Goal: Navigation & Orientation: Find specific page/section

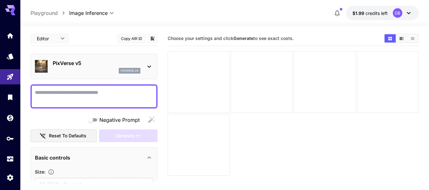
click at [410, 14] on icon at bounding box center [409, 13] width 8 height 8
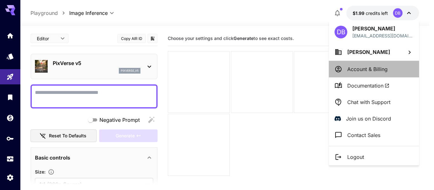
click at [368, 70] on p "Account & Billing" at bounding box center [367, 69] width 40 height 8
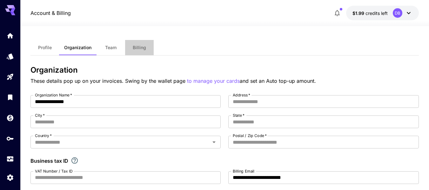
click at [133, 48] on span "Billing" at bounding box center [139, 48] width 13 height 6
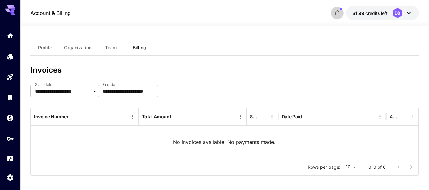
click at [335, 13] on icon "button" at bounding box center [337, 13] width 8 height 8
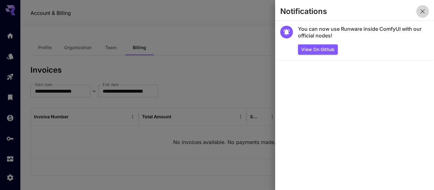
click at [422, 10] on icon "button" at bounding box center [423, 12] width 8 height 8
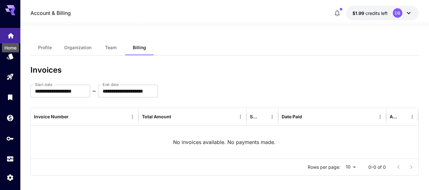
click at [8, 37] on icon "Home" at bounding box center [11, 34] width 8 height 8
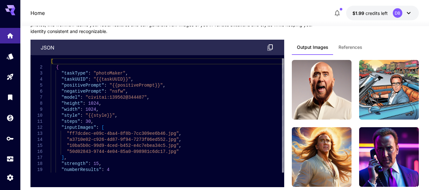
scroll to position [2177, 0]
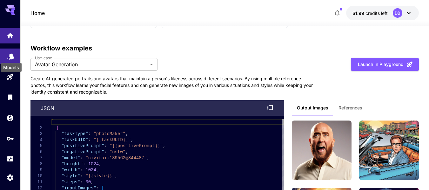
click at [11, 57] on icon "Models" at bounding box center [10, 54] width 7 height 6
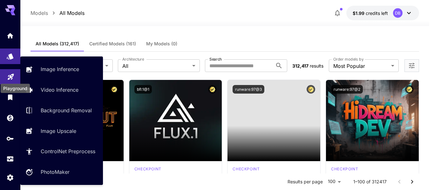
click at [7, 77] on icon "Playground" at bounding box center [11, 75] width 8 height 8
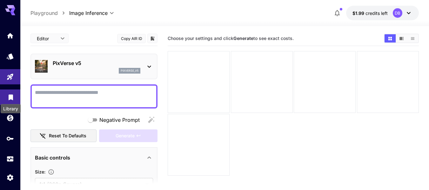
click at [10, 95] on icon "Library" at bounding box center [11, 96] width 4 height 6
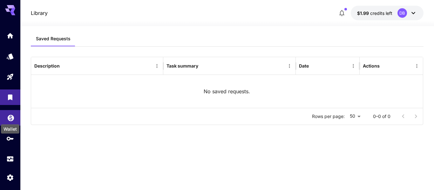
click at [11, 117] on icon "Wallet" at bounding box center [11, 116] width 6 height 6
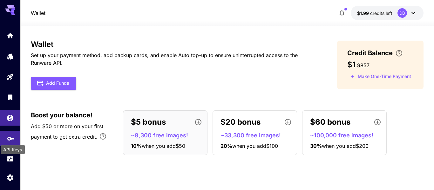
click at [10, 135] on icon "API Keys" at bounding box center [11, 137] width 8 height 8
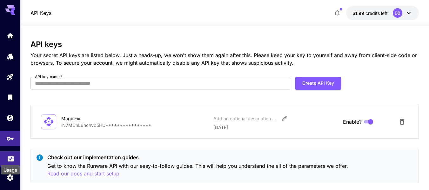
click at [11, 154] on div "Usage" at bounding box center [11, 157] width 8 height 8
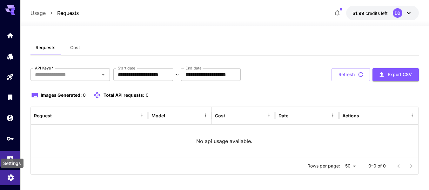
click at [11, 180] on icon "Settings" at bounding box center [11, 176] width 8 height 8
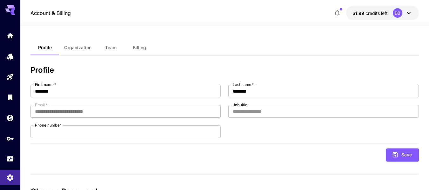
click at [8, 7] on icon at bounding box center [10, 8] width 10 height 7
click at [9, 34] on icon "Home" at bounding box center [11, 33] width 6 height 5
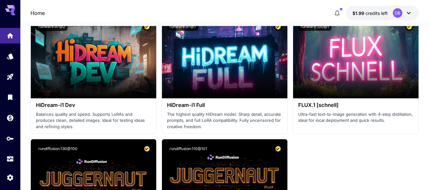
scroll to position [1958, 0]
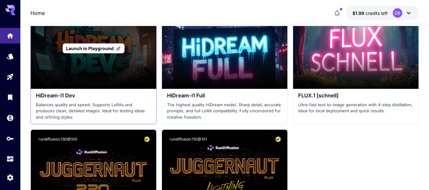
click at [105, 45] on p "Launch in Playground" at bounding box center [93, 48] width 55 height 7
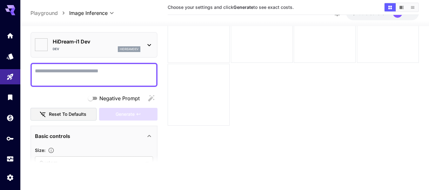
scroll to position [50, 0]
click at [12, 36] on icon "Home" at bounding box center [11, 33] width 6 height 5
